Goal: Understand process/instructions: Learn how to perform a task or action

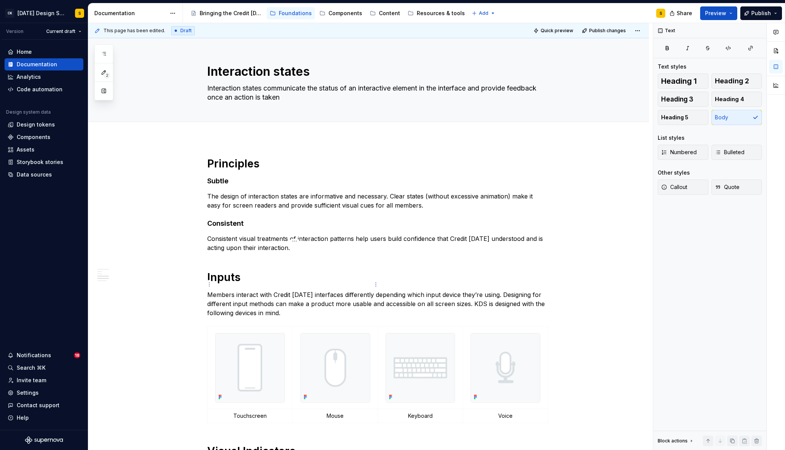
scroll to position [259, 0]
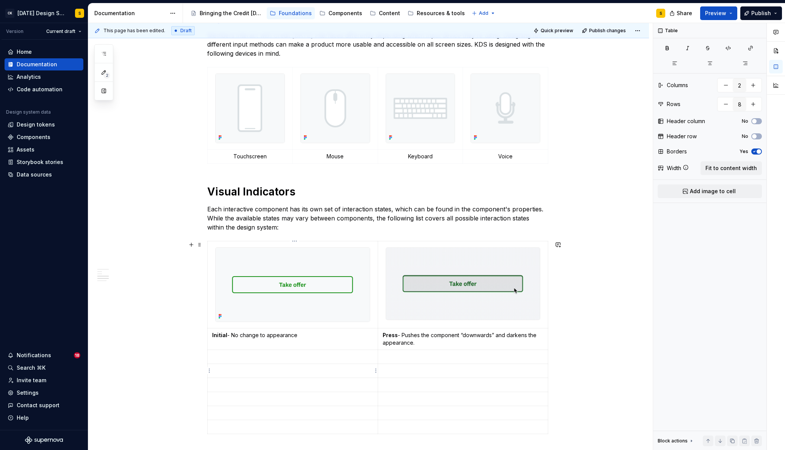
click at [285, 373] on p at bounding box center [292, 371] width 161 height 8
click at [401, 373] on p at bounding box center [462, 371] width 161 height 8
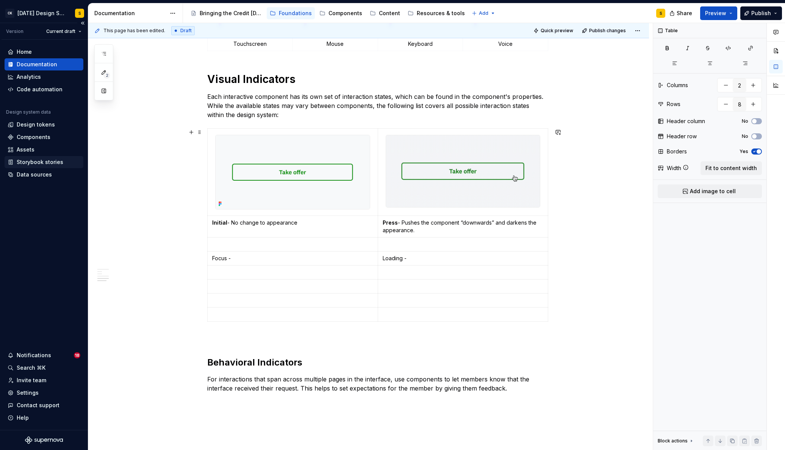
scroll to position [373, 0]
click at [246, 258] on p "Focus -" at bounding box center [292, 257] width 161 height 8
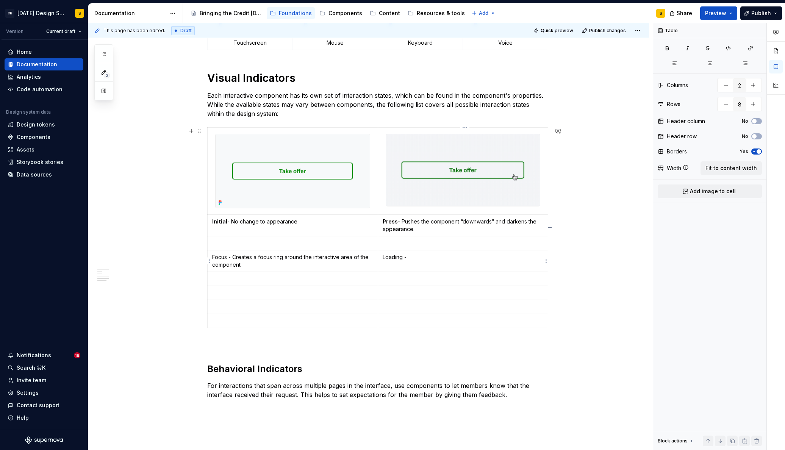
click at [416, 256] on p "Loading -" at bounding box center [462, 257] width 161 height 8
click at [432, 263] on p "Loading - Replaces certain content within the component with loading dots" at bounding box center [462, 260] width 161 height 15
click at [384, 264] on p "Loading - Replaces certain content within the component with loading dots that …" at bounding box center [462, 260] width 161 height 15
drag, startPoint x: 439, startPoint y: 265, endPoint x: 482, endPoint y: 266, distance: 42.8
click at [482, 266] on p "Loading - Replaces certain content within the component with animated loading d…" at bounding box center [462, 260] width 161 height 15
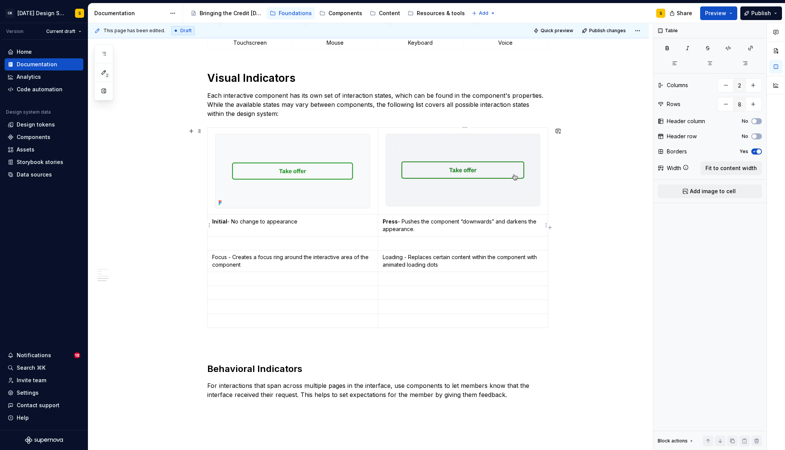
click at [426, 230] on p "Press - Pushes the component “downwards” and darkens the appearance." at bounding box center [462, 225] width 161 height 15
click at [265, 293] on p at bounding box center [292, 293] width 161 height 8
click at [404, 296] on p at bounding box center [462, 293] width 161 height 8
click at [256, 322] on p at bounding box center [292, 321] width 161 height 8
click at [218, 320] on p "Eror -" at bounding box center [292, 321] width 161 height 8
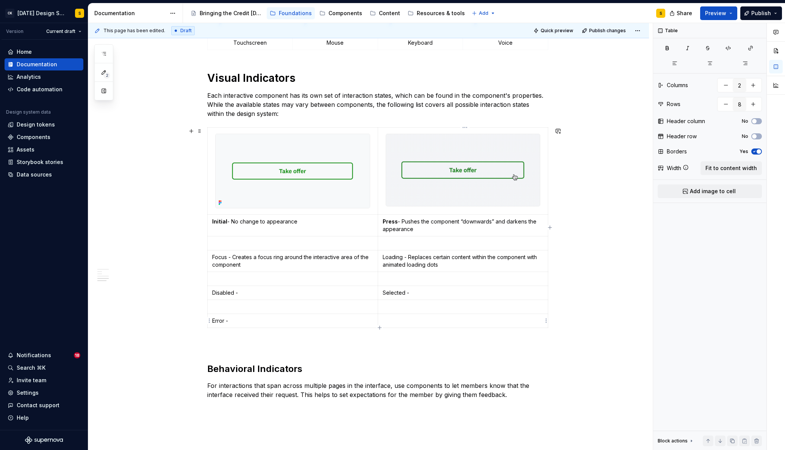
click at [415, 315] on td at bounding box center [462, 320] width 170 height 14
click at [278, 292] on p "Disabled -" at bounding box center [292, 293] width 161 height 8
click at [427, 293] on p "Selected -" at bounding box center [462, 293] width 161 height 8
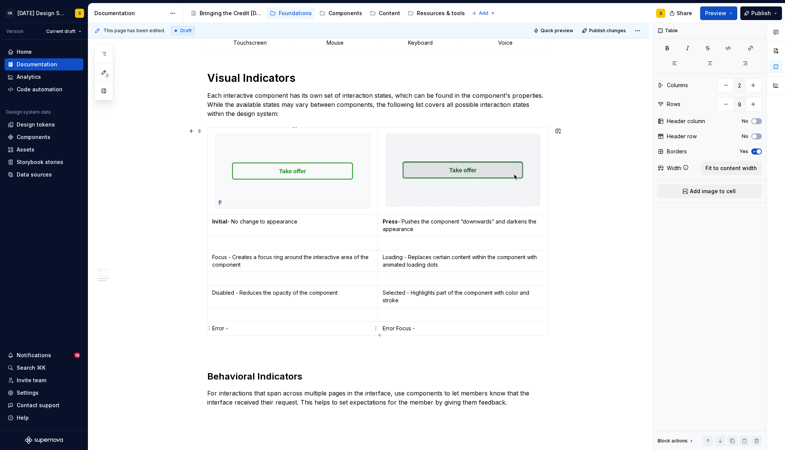
click at [277, 328] on p "Error -" at bounding box center [292, 328] width 161 height 8
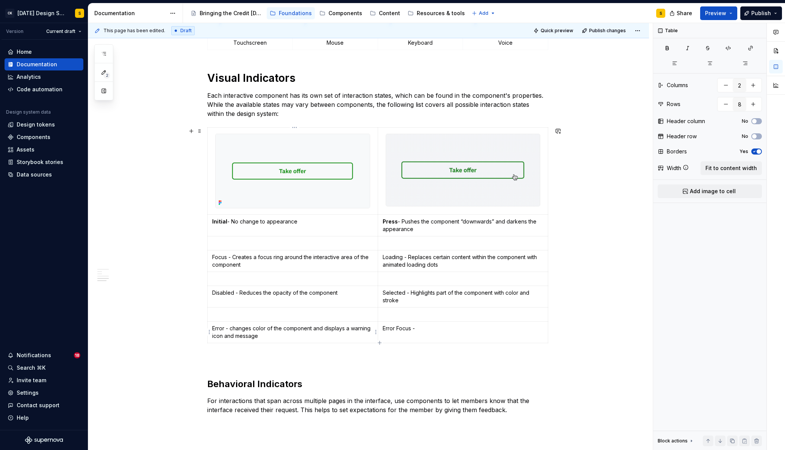
click at [234, 329] on p "Error - changes color of the component and displays a warning icon and message" at bounding box center [292, 331] width 161 height 15
click at [423, 331] on p "Error Focus -" at bounding box center [462, 328] width 161 height 8
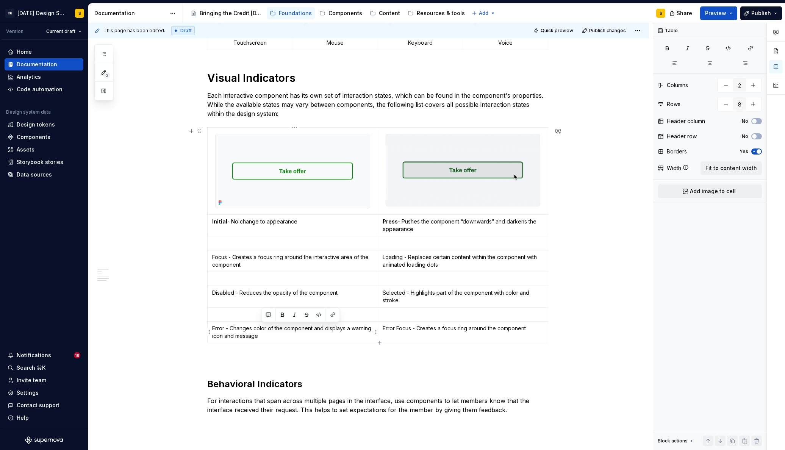
drag, startPoint x: 316, startPoint y: 328, endPoint x: 318, endPoint y: 334, distance: 6.2
click at [318, 334] on p "Error - Changes color of the component and displays a warning icon and message" at bounding box center [292, 331] width 161 height 15
copy p "and displays a warning icon and message"
click at [531, 328] on p "Error Focus - Creates a focus ring around the component" at bounding box center [462, 328] width 161 height 8
drag, startPoint x: 228, startPoint y: 257, endPoint x: 228, endPoint y: 251, distance: 6.4
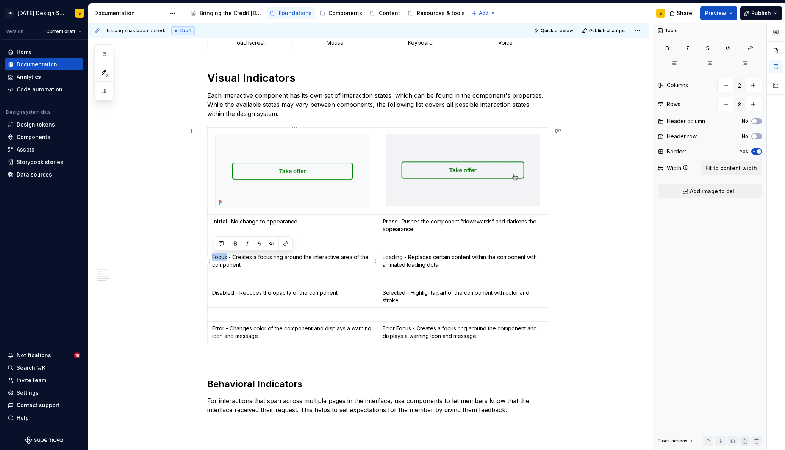
click at [215, 258] on p "Focus - Creates a focus ring around the interactive area of the component" at bounding box center [292, 260] width 161 height 15
click at [235, 245] on button "button" at bounding box center [235, 243] width 11 height 11
drag, startPoint x: 233, startPoint y: 293, endPoint x: 229, endPoint y: 287, distance: 6.3
click at [214, 294] on p "Disabled - Reduces the opacity of the component" at bounding box center [292, 293] width 161 height 8
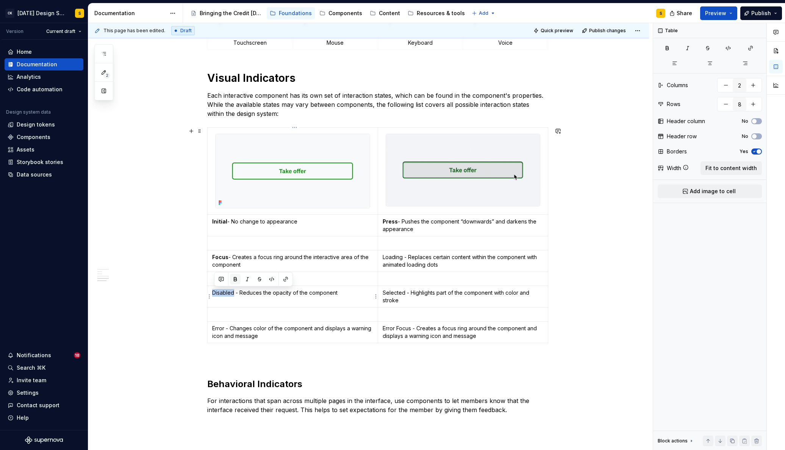
drag, startPoint x: 236, startPoint y: 280, endPoint x: 230, endPoint y: 305, distance: 25.9
click at [236, 280] on button "button" at bounding box center [235, 279] width 11 height 11
drag, startPoint x: 225, startPoint y: 329, endPoint x: 221, endPoint y: 326, distance: 4.1
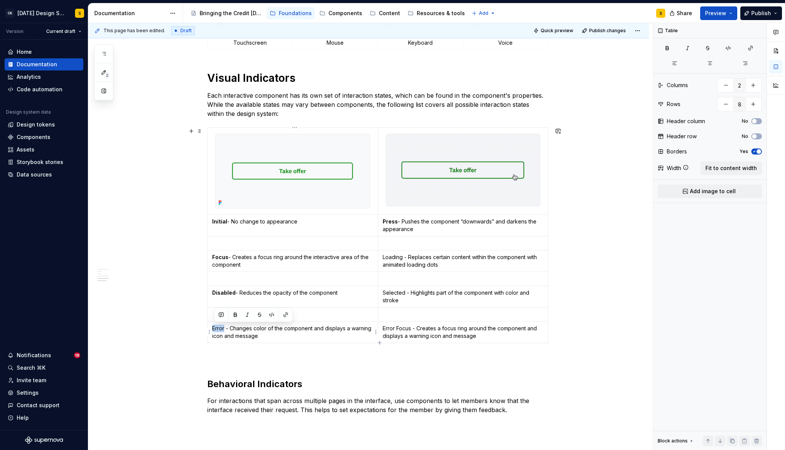
click at [215, 330] on p "Error - Changes color of the component and displays a warning icon and message" at bounding box center [292, 331] width 161 height 15
click at [232, 315] on button "button" at bounding box center [235, 314] width 11 height 11
drag, startPoint x: 400, startPoint y: 257, endPoint x: 390, endPoint y: 256, distance: 10.0
click at [384, 259] on td "Loading - Replaces certain content within the component with animated loading d…" at bounding box center [462, 261] width 170 height 22
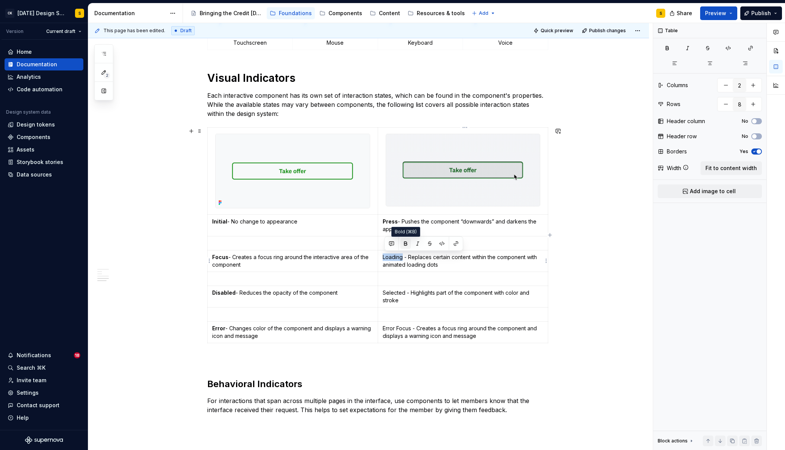
click at [406, 246] on button "button" at bounding box center [405, 243] width 11 height 11
drag, startPoint x: 406, startPoint y: 292, endPoint x: 383, endPoint y: 293, distance: 22.4
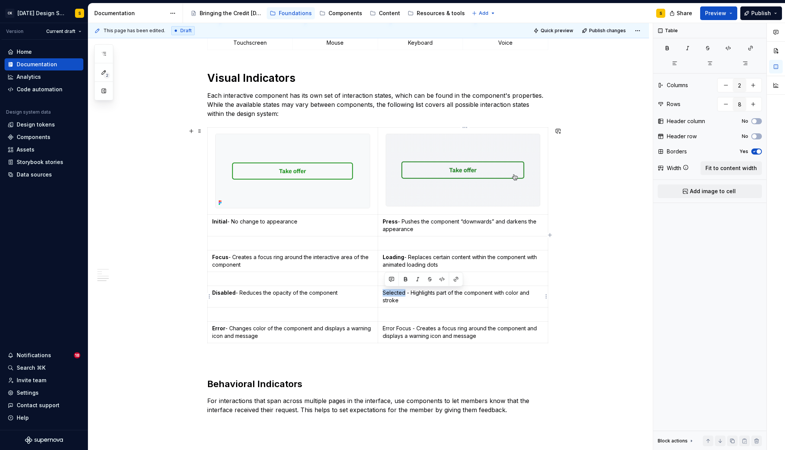
click at [383, 293] on td "Selected - Highlights part of the component with color and stroke" at bounding box center [462, 296] width 170 height 22
drag, startPoint x: 405, startPoint y: 279, endPoint x: 402, endPoint y: 299, distance: 19.5
click at [404, 279] on button "button" at bounding box center [405, 279] width 11 height 11
drag, startPoint x: 412, startPoint y: 328, endPoint x: 386, endPoint y: 328, distance: 26.1
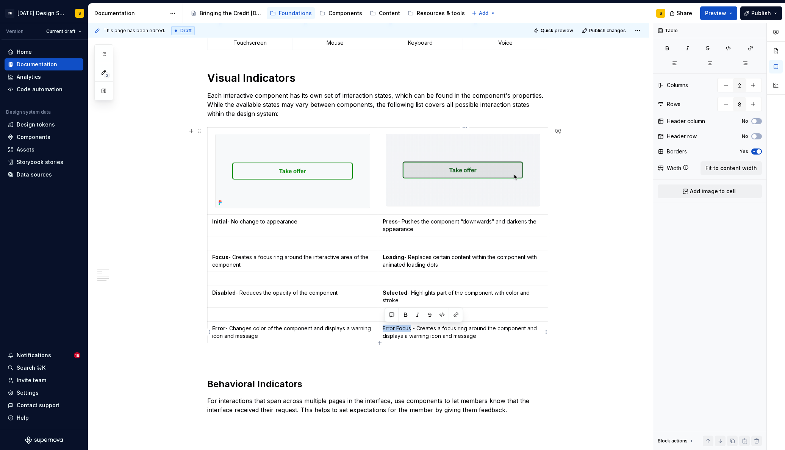
click at [385, 328] on p "Error Focus - Creates a focus ring around the component and displays a warning …" at bounding box center [462, 331] width 161 height 15
click at [406, 312] on button "button" at bounding box center [405, 314] width 11 height 11
click at [475, 337] on p "Error Focus - Creates a focus ring around the component and displays a warning …" at bounding box center [462, 331] width 161 height 15
click at [494, 337] on p "Error Focus - Creates a focus ring around the component and displays a warning …" at bounding box center [462, 331] width 161 height 15
click at [278, 245] on p at bounding box center [292, 243] width 161 height 8
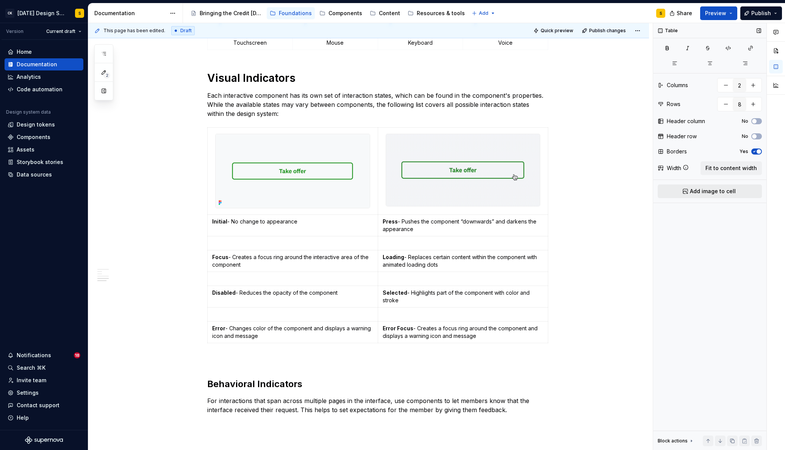
click at [702, 193] on span "Add image to cell" at bounding box center [712, 191] width 46 height 8
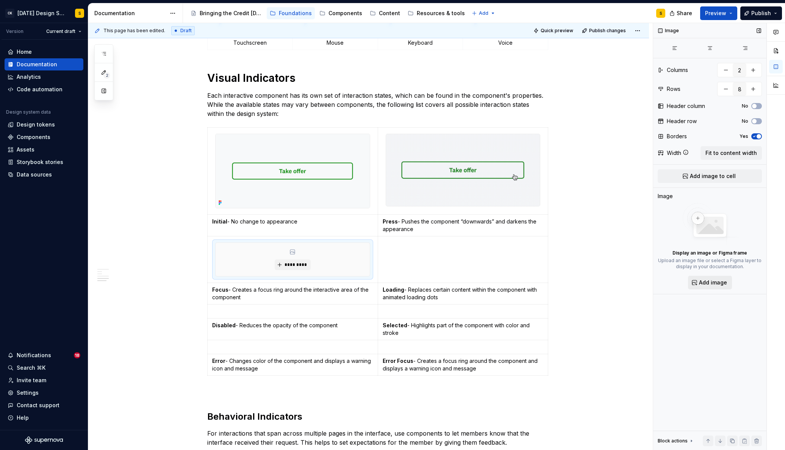
click at [714, 279] on span "Add image" at bounding box center [713, 283] width 28 height 8
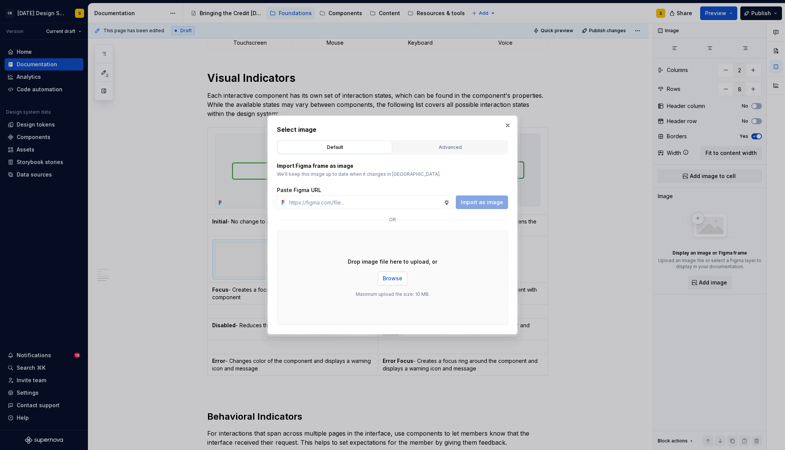
click at [399, 277] on span "Browse" at bounding box center [392, 279] width 20 height 8
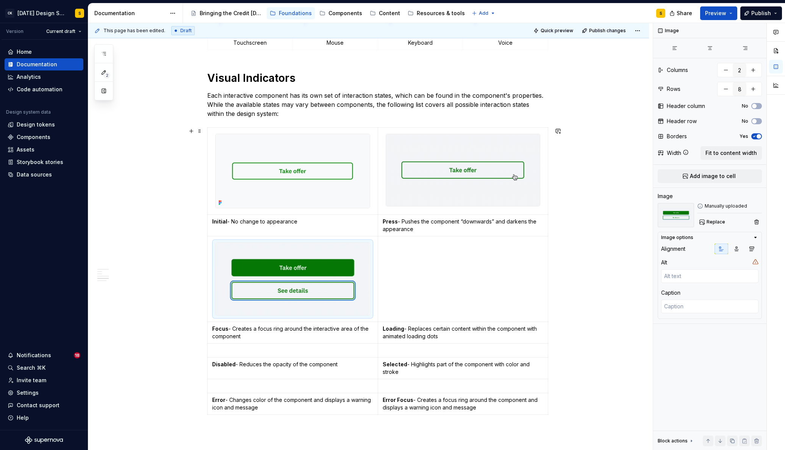
click at [188, 398] on div "Principles Subtle The design of interaction states are informative and necessar…" at bounding box center [368, 205] width 560 height 878
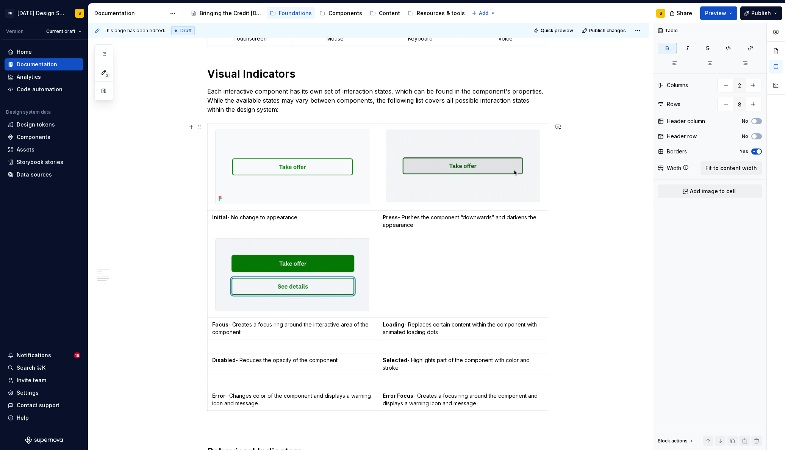
scroll to position [378, 0]
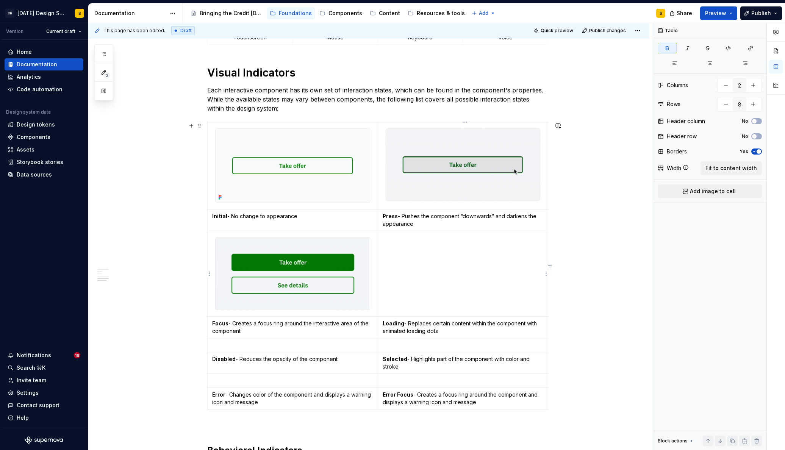
click at [434, 269] on td at bounding box center [462, 274] width 170 height 86
click at [727, 192] on span "Add image to cell" at bounding box center [712, 191] width 46 height 8
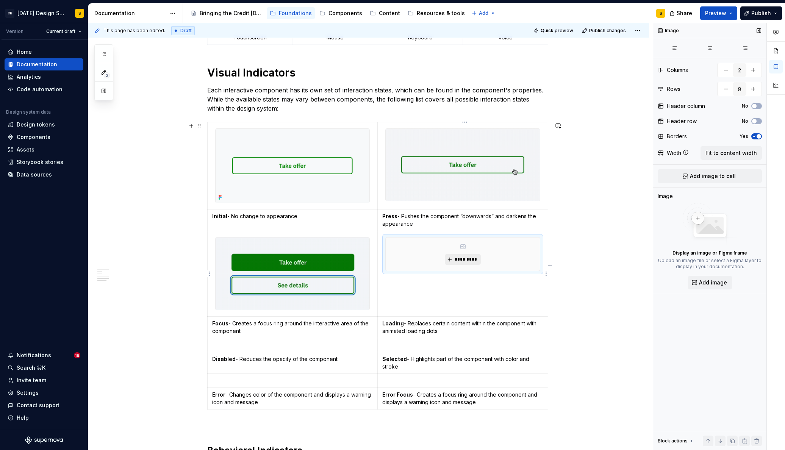
click at [474, 259] on span "*********" at bounding box center [465, 259] width 23 height 6
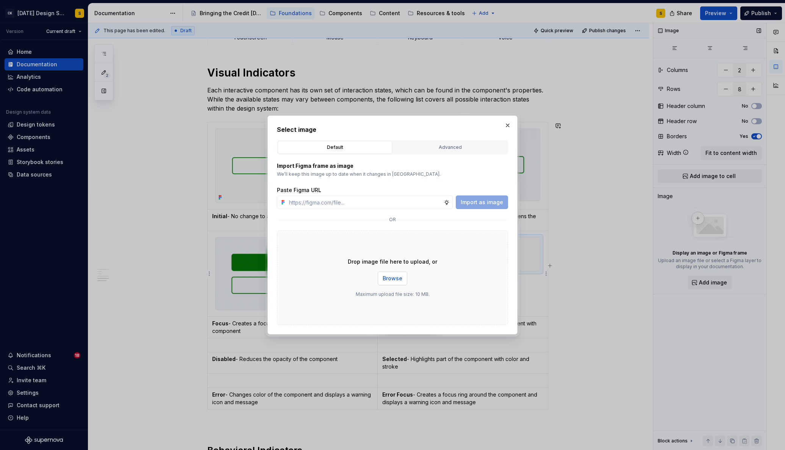
click at [398, 278] on span "Browse" at bounding box center [392, 279] width 20 height 8
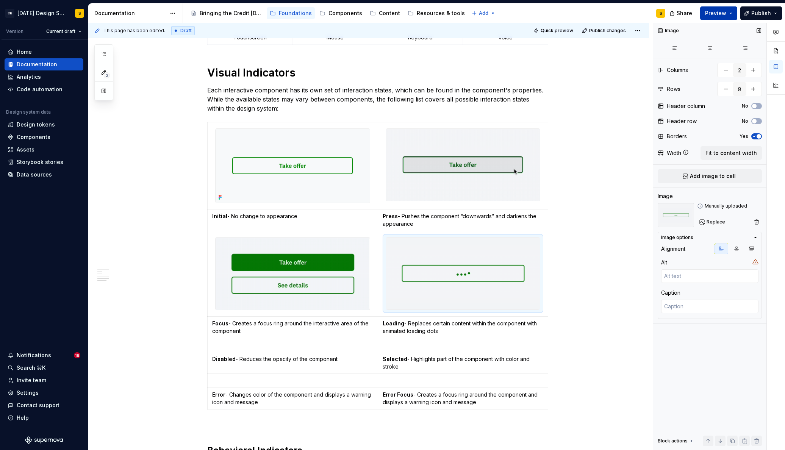
click at [733, 14] on button "Preview" at bounding box center [718, 13] width 37 height 14
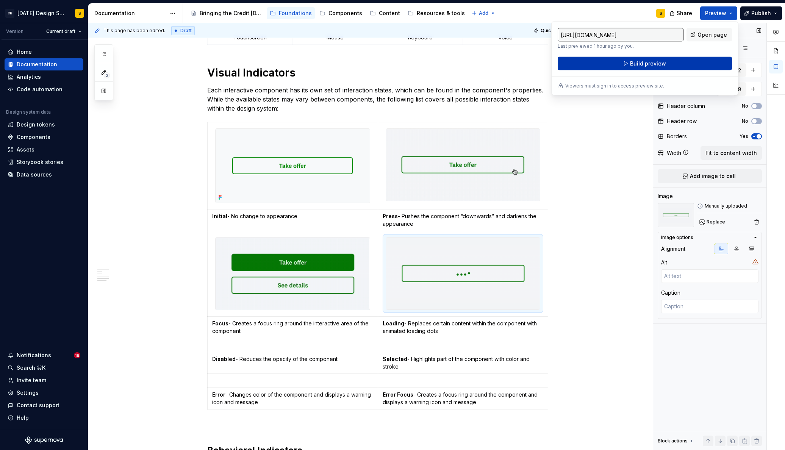
click at [665, 64] on button "Build preview" at bounding box center [644, 64] width 174 height 14
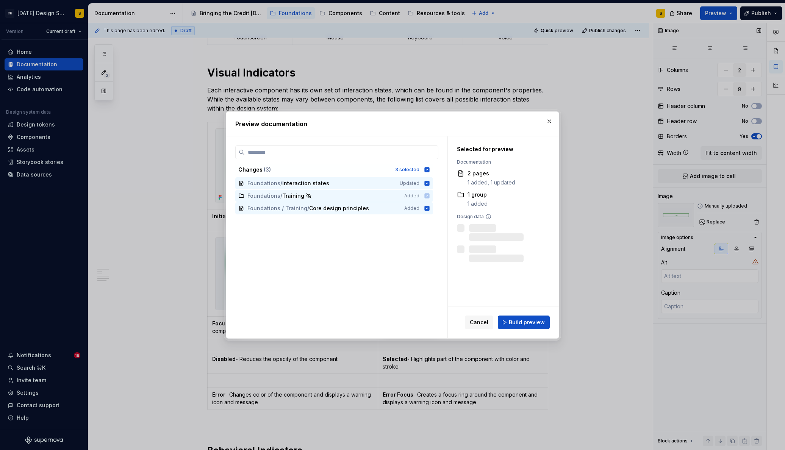
drag, startPoint x: 430, startPoint y: 170, endPoint x: 431, endPoint y: 179, distance: 9.5
click at [430, 171] on icon at bounding box center [427, 170] width 6 height 6
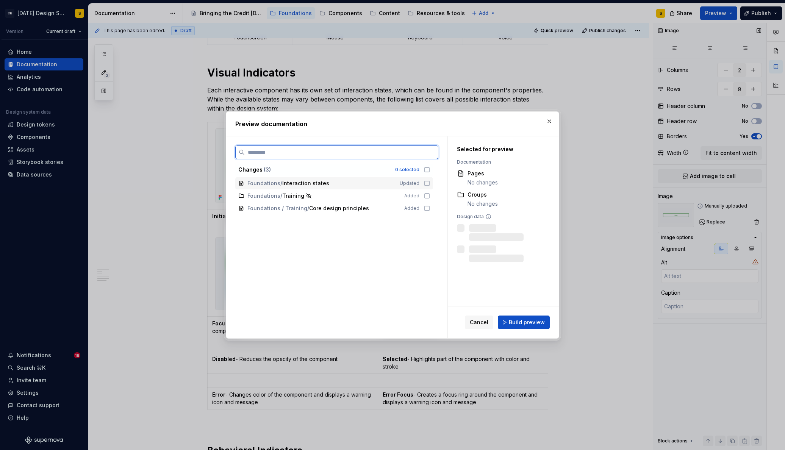
click at [430, 183] on icon at bounding box center [427, 183] width 6 height 6
click at [533, 322] on span "Build preview" at bounding box center [526, 322] width 36 height 8
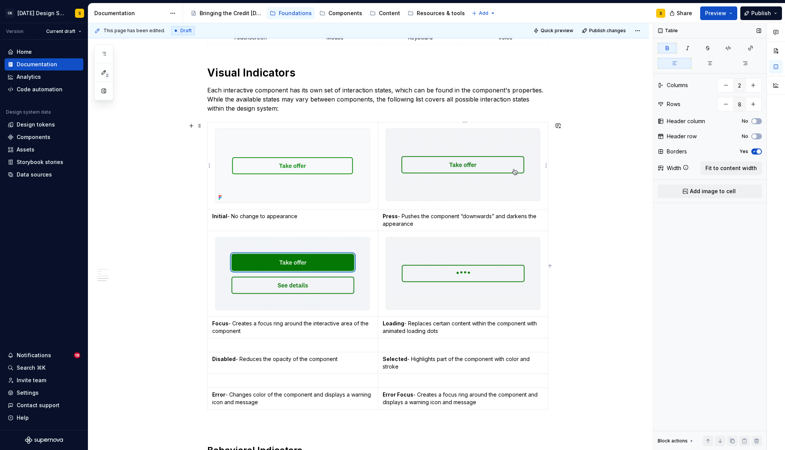
click at [510, 122] on td at bounding box center [462, 165] width 170 height 87
click at [755, 151] on icon "button" at bounding box center [754, 151] width 6 height 5
click at [519, 221] on p "Press - Pushes the component “downwards” and darkens the appearance" at bounding box center [462, 219] width 161 height 15
click at [734, 13] on button "Preview" at bounding box center [718, 13] width 37 height 14
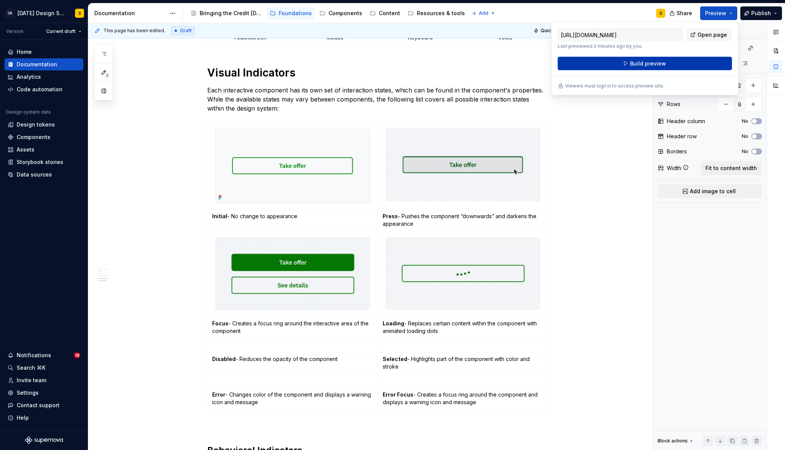
click at [647, 64] on span "Build preview" at bounding box center [648, 64] width 36 height 8
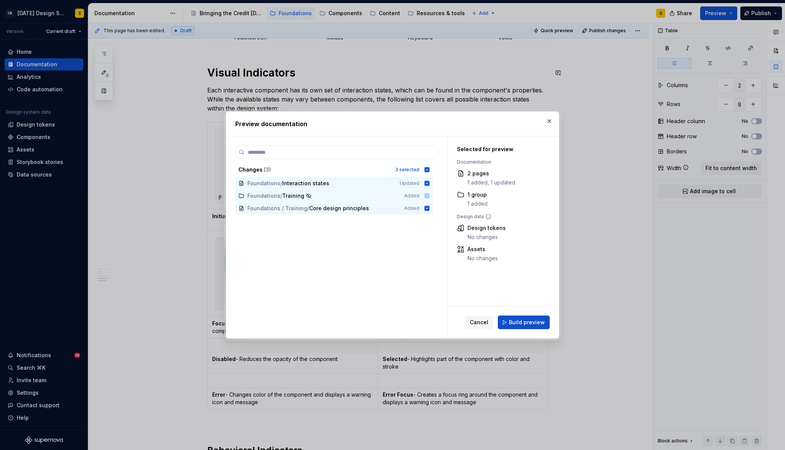
drag, startPoint x: 429, startPoint y: 168, endPoint x: 429, endPoint y: 177, distance: 9.1
click at [429, 168] on icon at bounding box center [426, 169] width 5 height 5
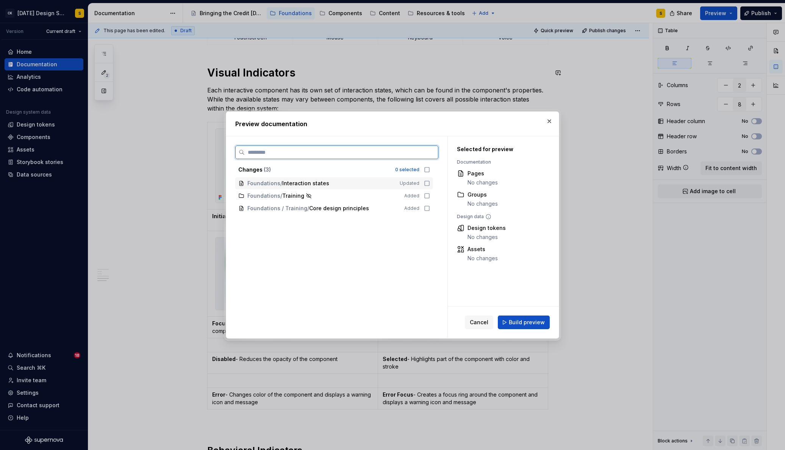
click at [430, 182] on icon at bounding box center [427, 183] width 6 height 6
click at [536, 327] on button "Build preview" at bounding box center [524, 322] width 52 height 14
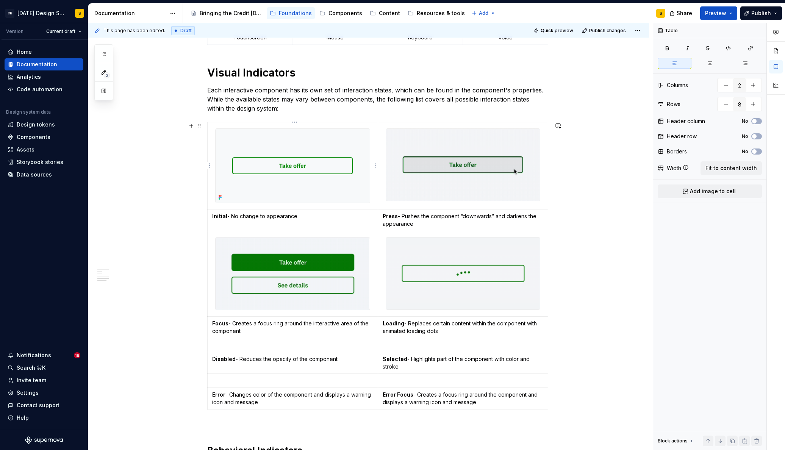
type textarea "*"
click at [415, 222] on p "Press - Pushes the component “downwards” and darkens the appearance" at bounding box center [462, 219] width 161 height 15
click at [758, 105] on button "button" at bounding box center [753, 104] width 14 height 14
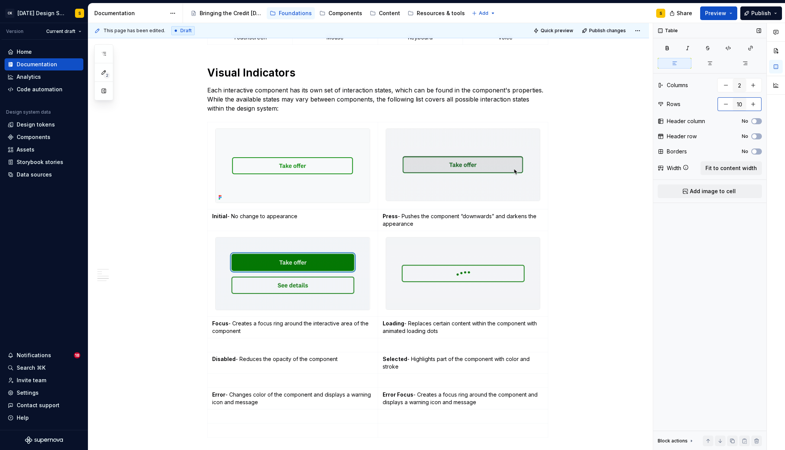
type input "11"
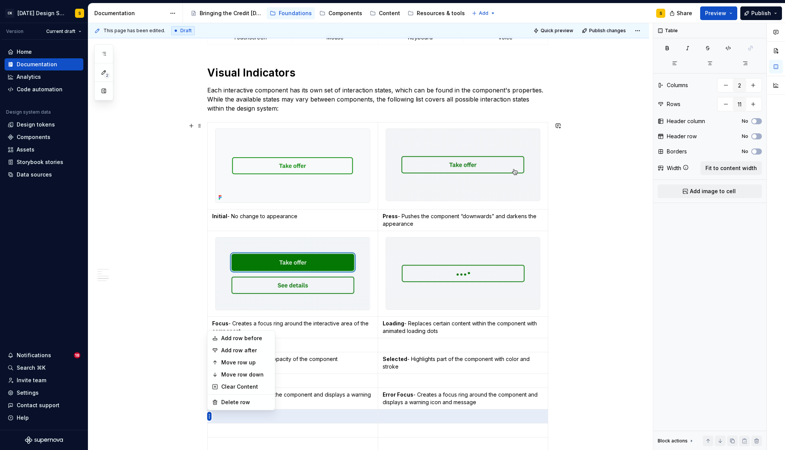
click at [212, 227] on html "CK [DATE] Design System S Version Current draft Home Documentation Analytics Co…" at bounding box center [392, 225] width 785 height 450
click at [239, 360] on div "Move row up" at bounding box center [245, 363] width 49 height 8
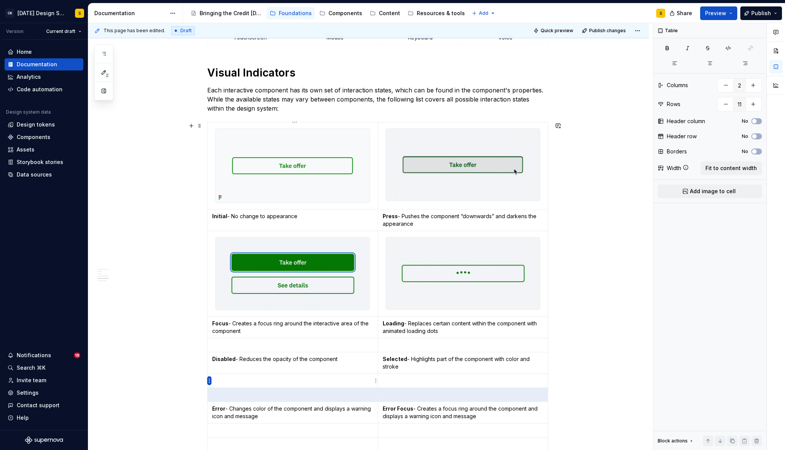
click at [210, 379] on html "CK [DATE] Design System S Version Current draft Home Documentation Analytics Co…" at bounding box center [392, 225] width 785 height 450
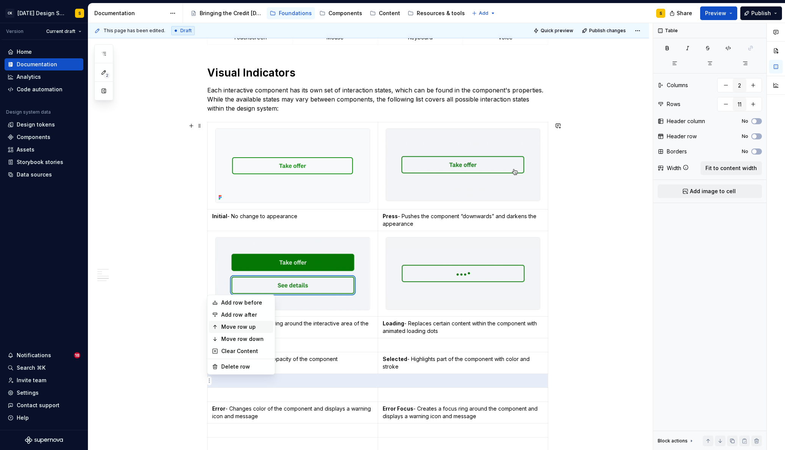
click at [239, 329] on div "Move row up" at bounding box center [245, 327] width 49 height 8
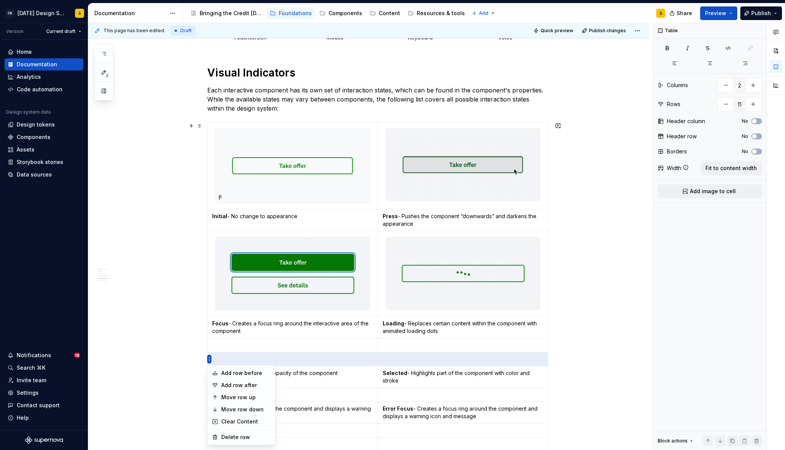
click at [210, 360] on html "CK [DATE] Design System S Version Current draft Home Documentation Analytics Co…" at bounding box center [392, 225] width 785 height 450
click at [246, 396] on div "Move row up" at bounding box center [245, 397] width 49 height 8
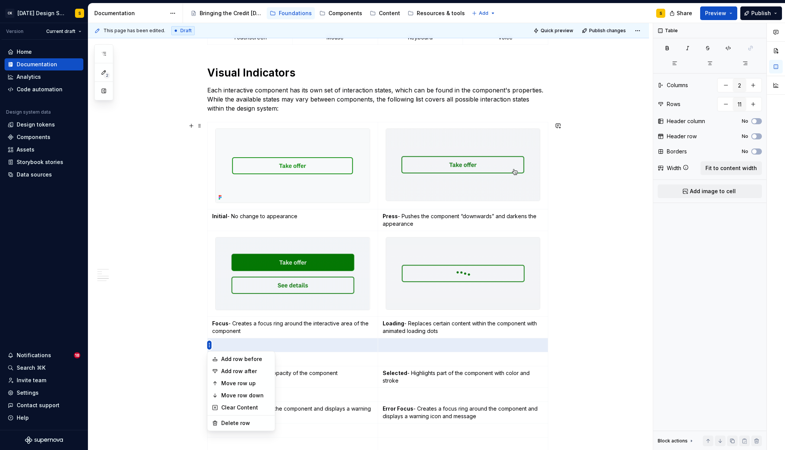
click at [209, 345] on html "CK [DATE] Design System S Version Current draft Home Documentation Analytics Co…" at bounding box center [392, 225] width 785 height 450
click at [248, 381] on div "Move row up" at bounding box center [245, 383] width 49 height 8
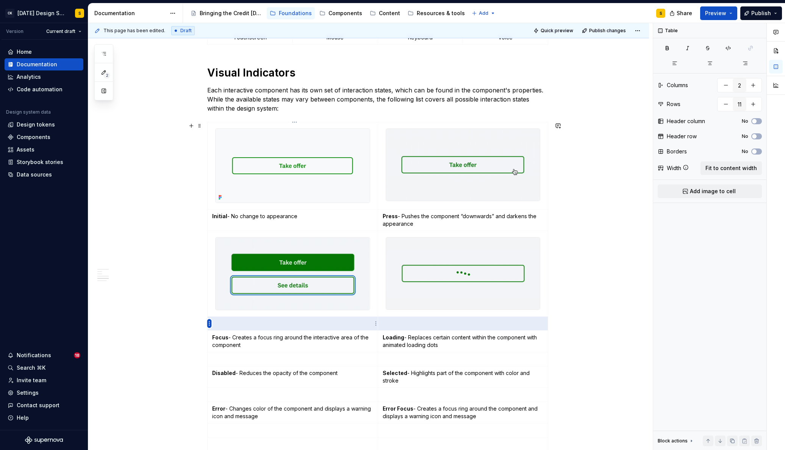
click at [210, 323] on html "CK [DATE] Design System S Version Current draft Home Documentation Analytics Co…" at bounding box center [392, 225] width 785 height 450
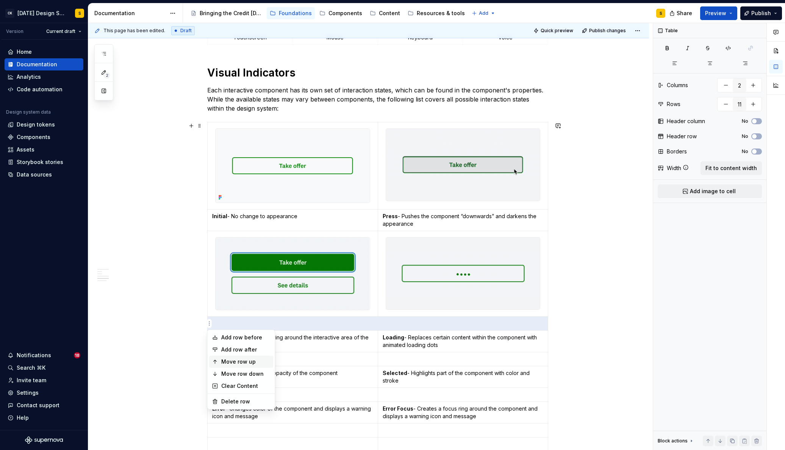
click at [243, 362] on div "Move row up" at bounding box center [245, 362] width 49 height 8
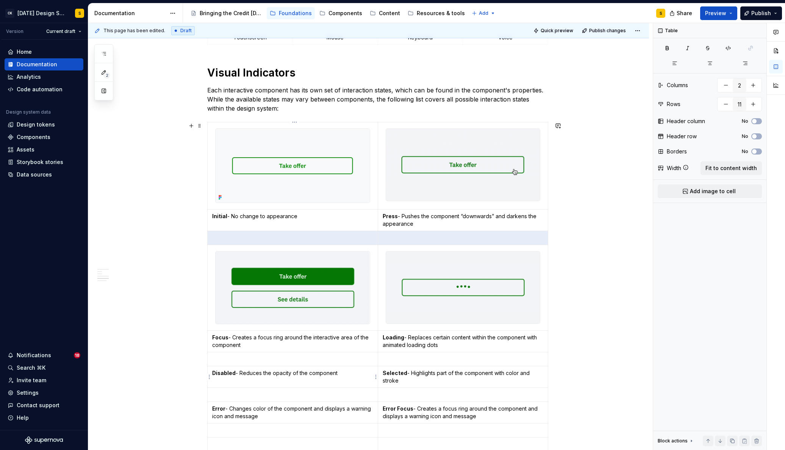
type textarea "*"
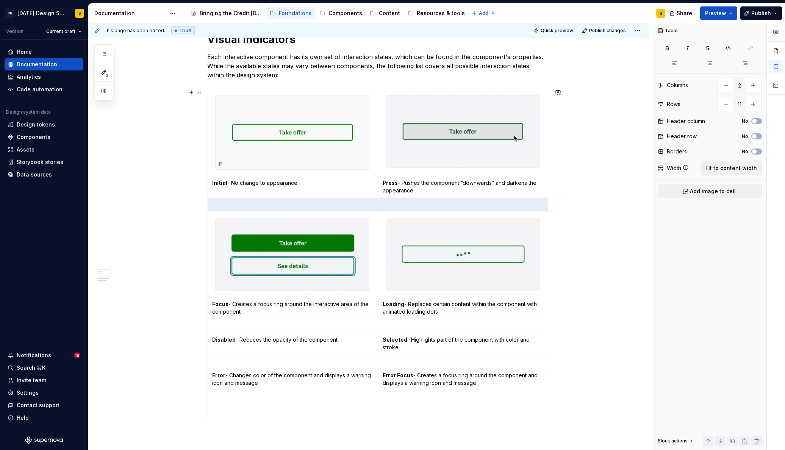
scroll to position [423, 0]
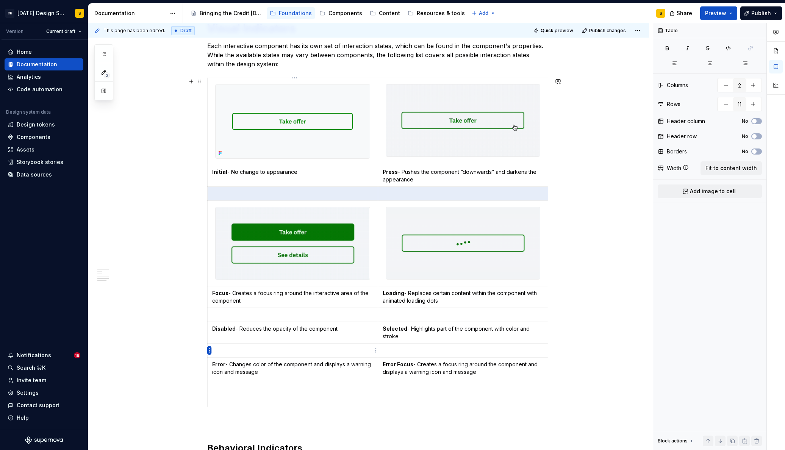
click at [210, 350] on html "CK [DATE] Design System S Version Current draft Home Documentation Analytics Co…" at bounding box center [392, 225] width 785 height 450
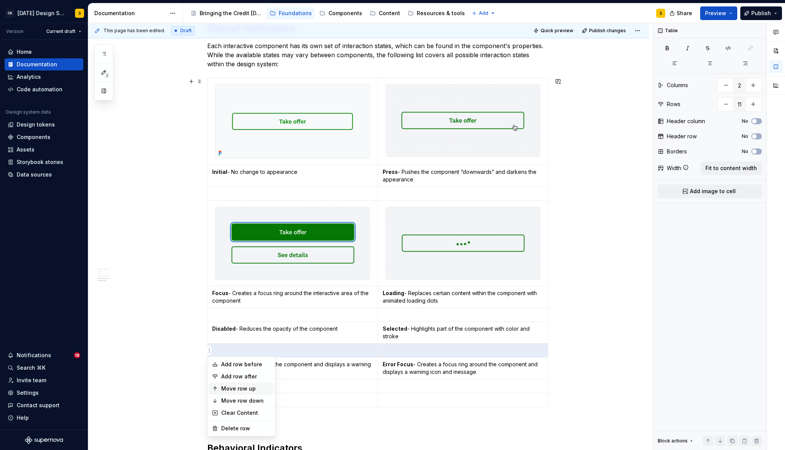
click at [240, 387] on div "Move row up" at bounding box center [245, 389] width 49 height 8
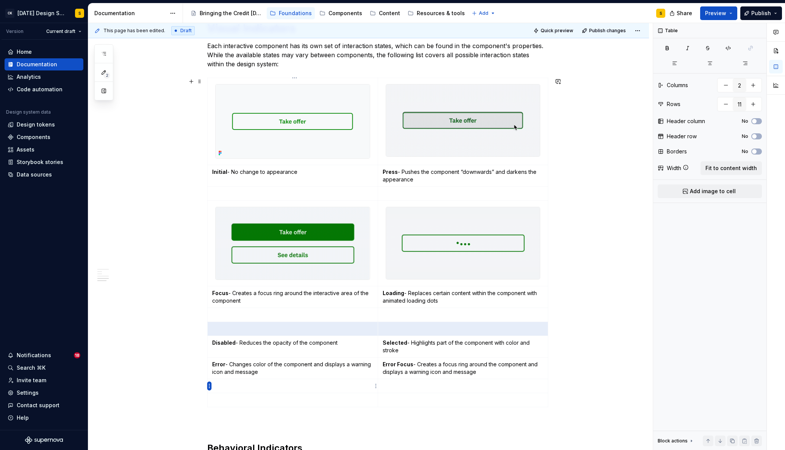
click at [208, 386] on html "CK [DATE] Design System S Version Current draft Home Documentation Analytics Co…" at bounding box center [392, 225] width 785 height 450
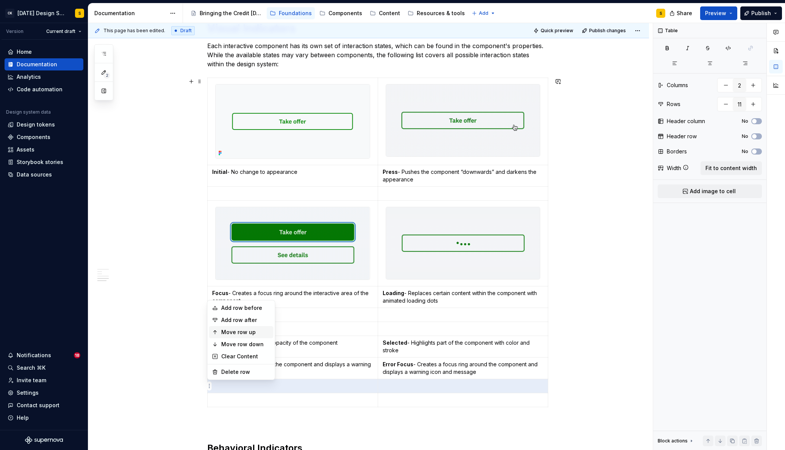
click at [239, 332] on div "Move row up" at bounding box center [245, 332] width 49 height 8
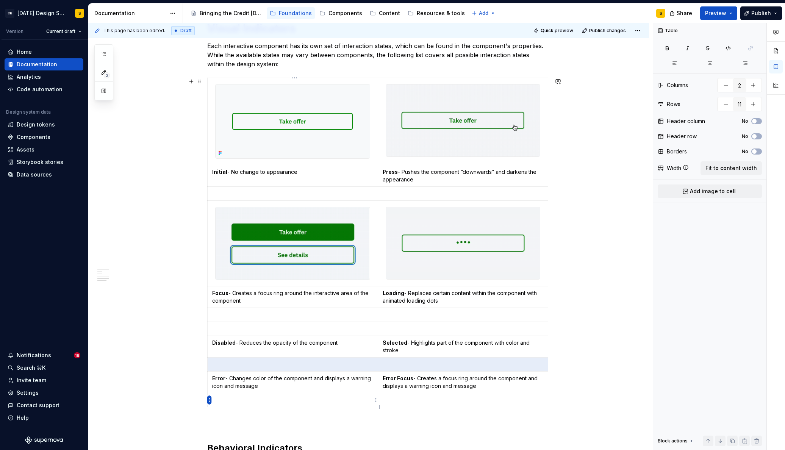
click at [209, 400] on html "CK [DATE] Design System S Version Current draft Home Documentation Analytics Co…" at bounding box center [392, 225] width 785 height 450
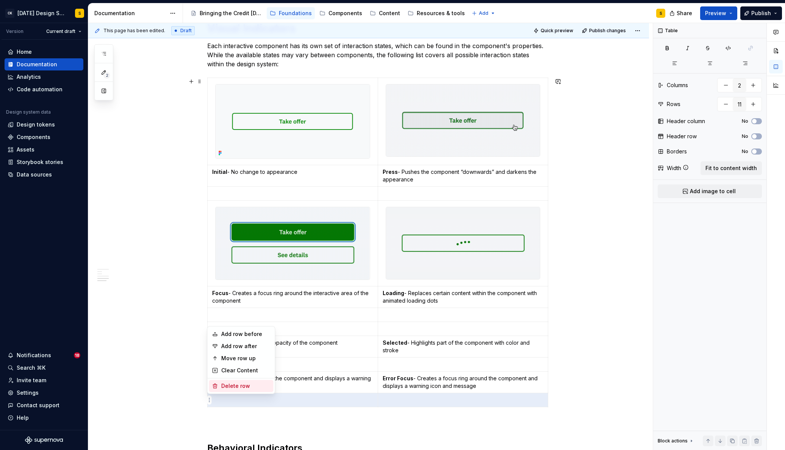
click at [229, 388] on div "Delete row" at bounding box center [245, 386] width 49 height 8
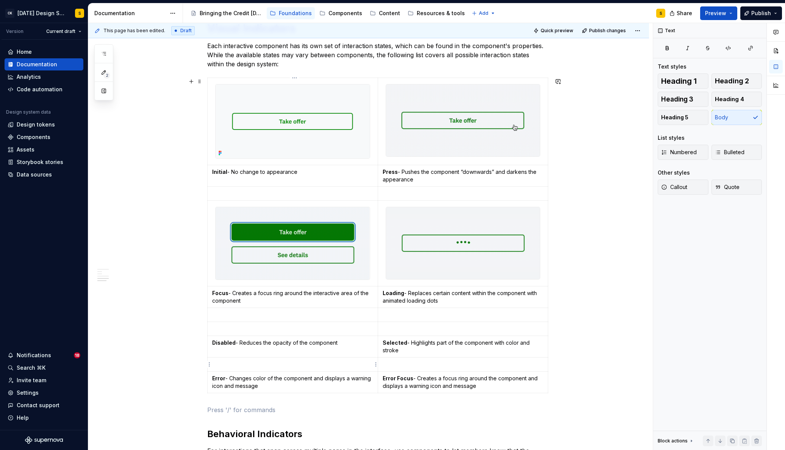
click at [344, 367] on p at bounding box center [292, 364] width 161 height 8
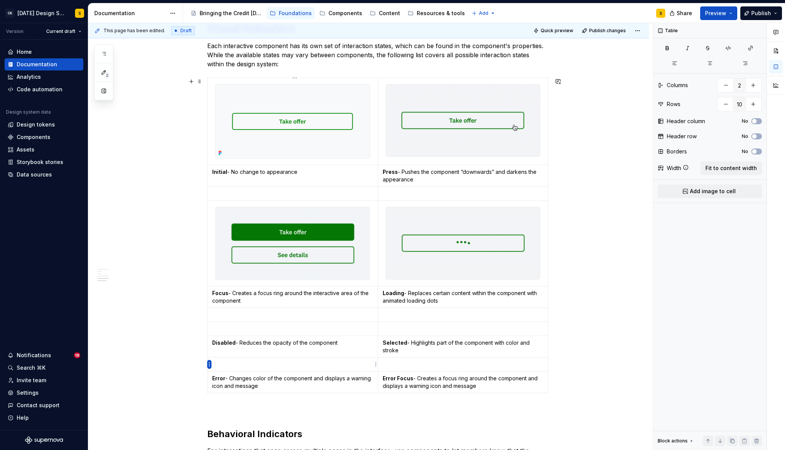
click at [209, 364] on html "CK [DATE] Design System S Version Current draft Home Documentation Analytics Co…" at bounding box center [392, 225] width 785 height 450
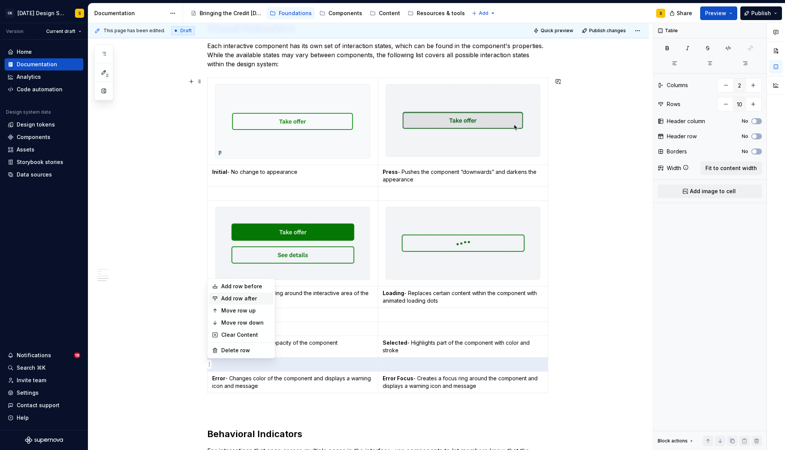
click at [251, 297] on div "Add row after" at bounding box center [245, 299] width 49 height 8
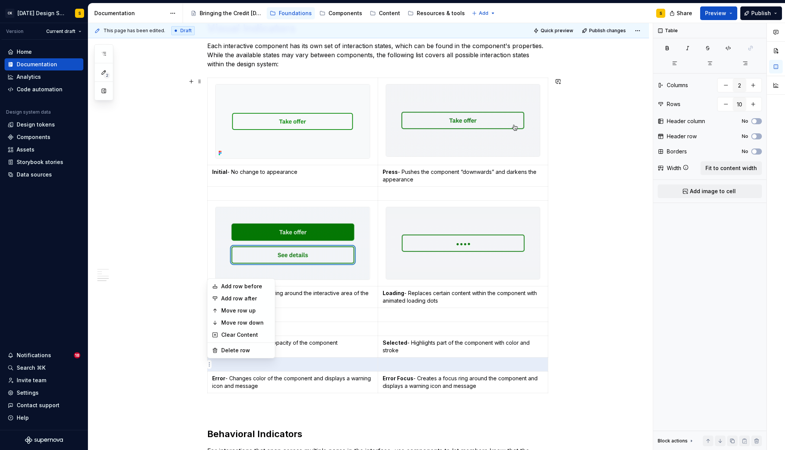
type input "11"
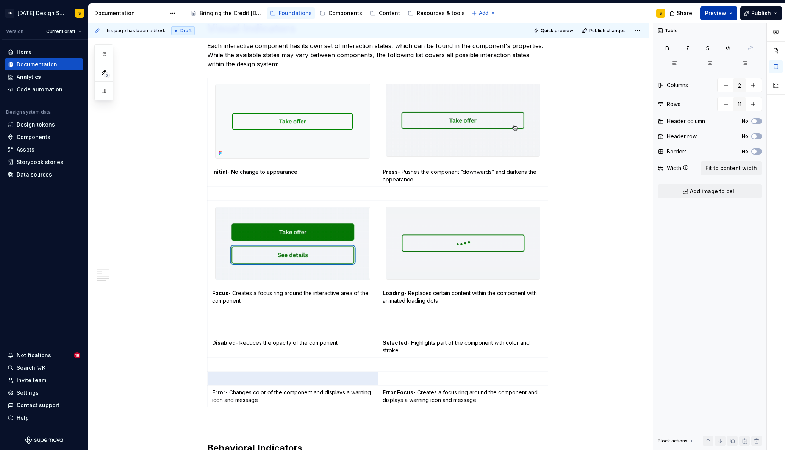
click at [735, 11] on button "Preview" at bounding box center [718, 13] width 37 height 14
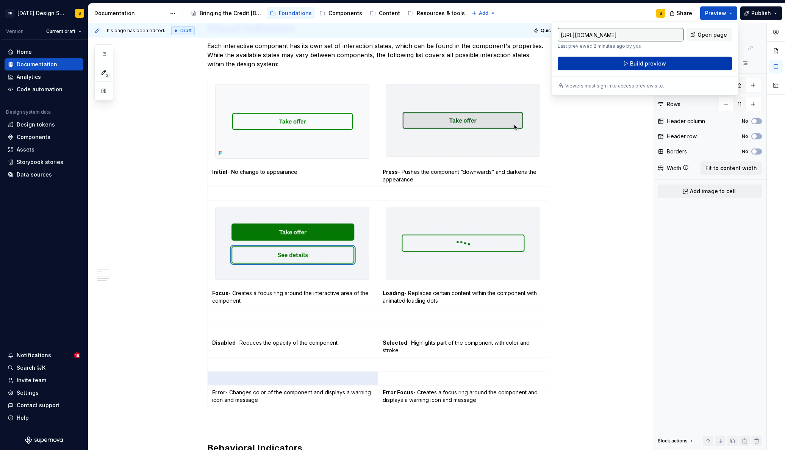
click at [664, 64] on button "Build preview" at bounding box center [644, 64] width 174 height 14
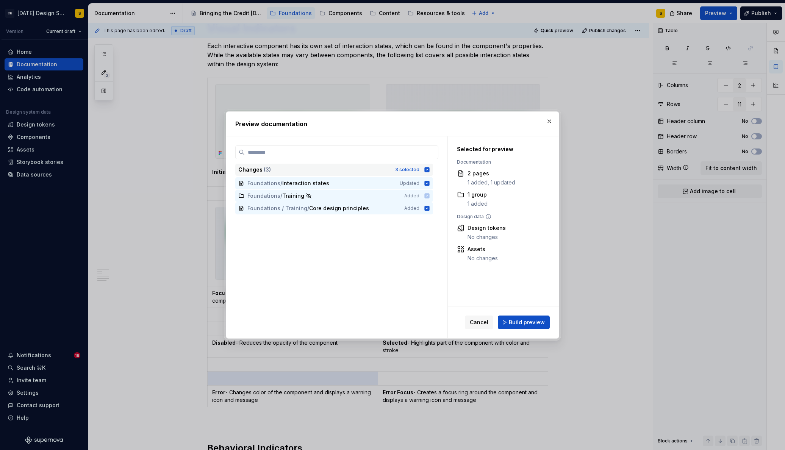
click at [429, 170] on icon at bounding box center [426, 169] width 5 height 5
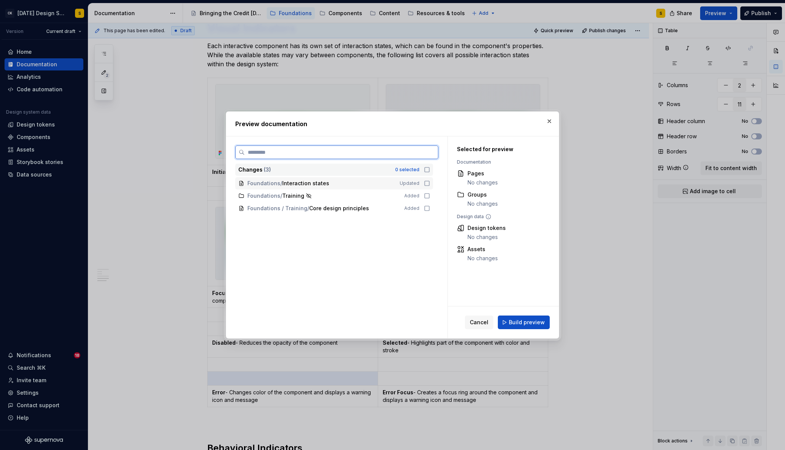
click at [430, 184] on icon at bounding box center [427, 183] width 6 height 6
click at [522, 325] on span "Build preview" at bounding box center [526, 322] width 36 height 8
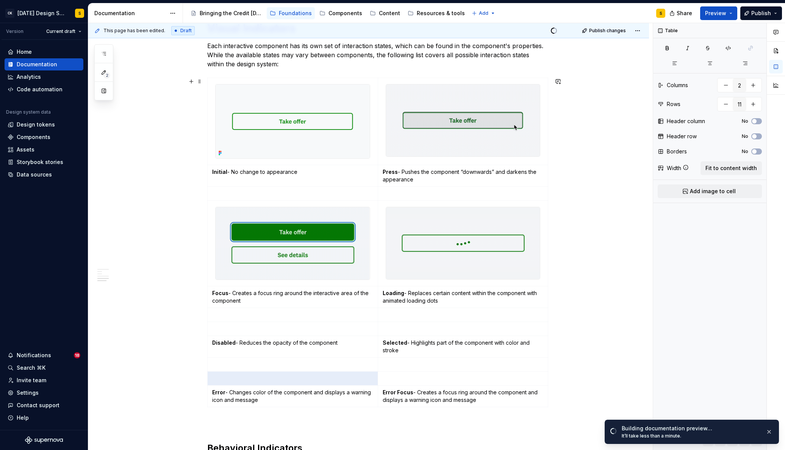
scroll to position [441, 0]
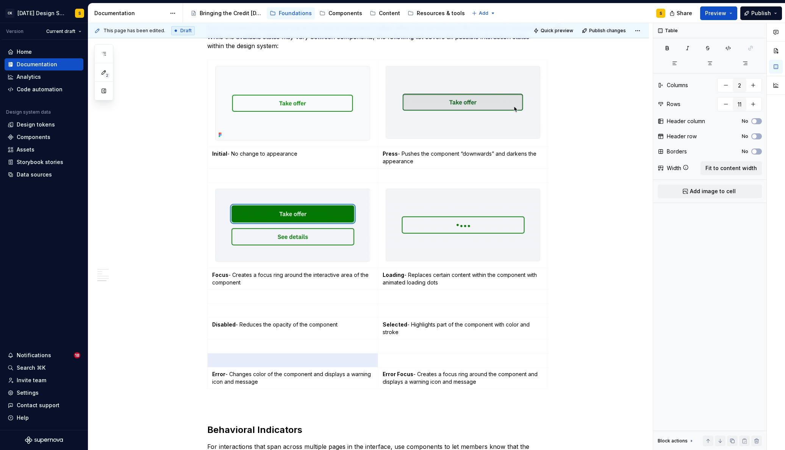
type textarea "*"
